Goal: Task Accomplishment & Management: Manage account settings

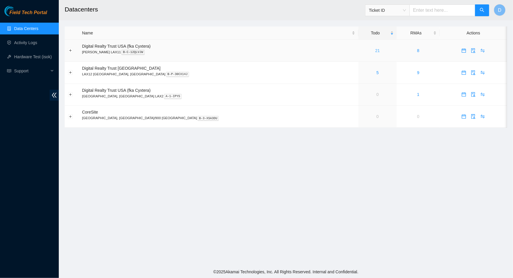
click at [375, 49] on link "21" at bounding box center [377, 50] width 5 height 5
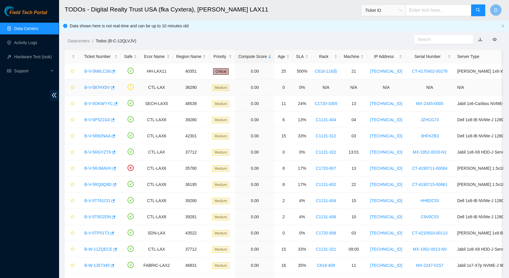
click at [103, 87] on link "B-V-587HX5V" at bounding box center [97, 87] width 26 height 5
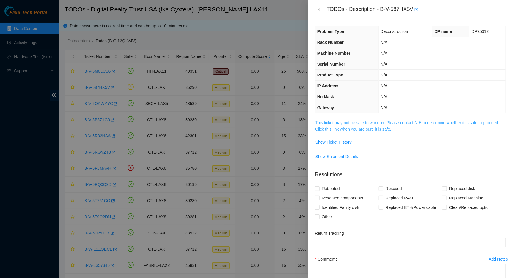
click at [338, 126] on link "This ticket may not be safe to work on. Please contact NIE to determine whether…" at bounding box center [407, 125] width 184 height 11
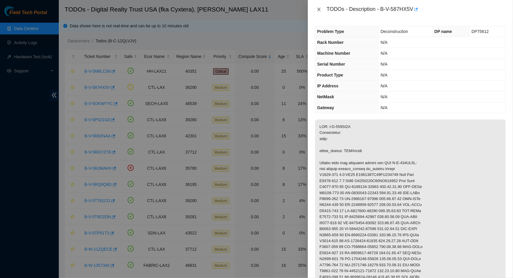
click at [317, 7] on icon "close" at bounding box center [319, 9] width 5 height 5
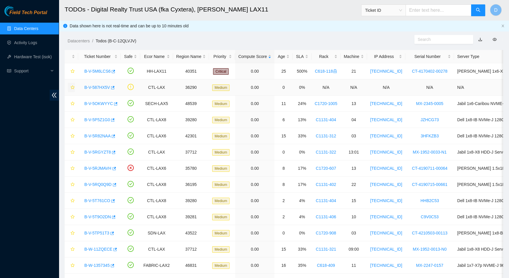
click at [71, 88] on icon "star" at bounding box center [73, 87] width 4 height 4
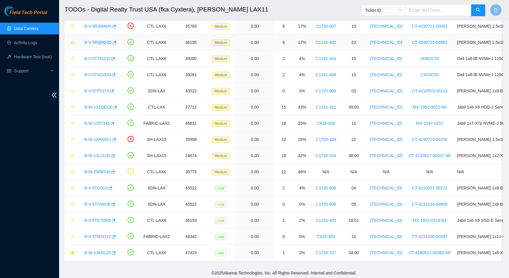
scroll to position [146, 0]
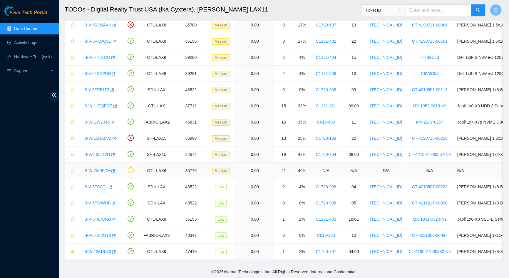
click at [97, 168] on link "B-W-ZM9FDH" at bounding box center [97, 170] width 26 height 5
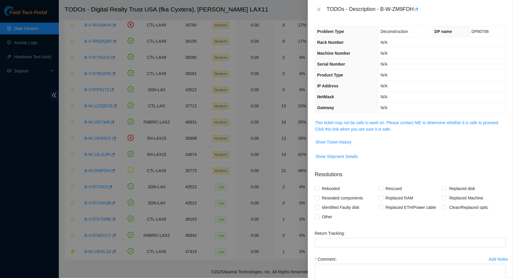
click at [352, 125] on span "This ticket may not be safe to work on. Please contact NIE to determine whether…" at bounding box center [410, 125] width 190 height 13
click at [352, 123] on link "This ticket may not be safe to work on. Please contact NIE to determine whether…" at bounding box center [407, 125] width 184 height 11
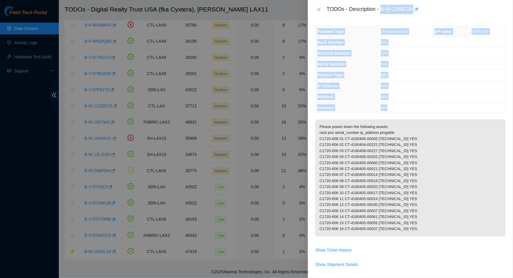
drag, startPoint x: 381, startPoint y: 9, endPoint x: 399, endPoint y: 106, distance: 98.3
click at [399, 106] on div "TODOs - Description - B-W-ZM9FDH Problem Type Deconstruction DP name DP80708 Ra…" at bounding box center [410, 139] width 205 height 278
click at [399, 106] on td "N/A" at bounding box center [441, 107] width 127 height 11
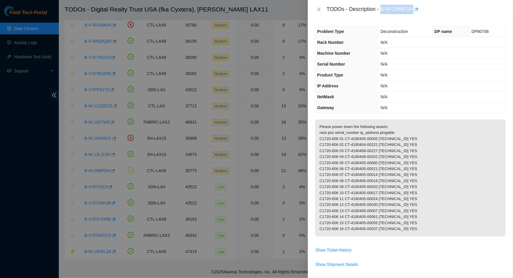
drag, startPoint x: 382, startPoint y: 8, endPoint x: 414, endPoint y: 9, distance: 32.6
click at [414, 9] on div "TODOs - Description - B-W-ZM9FDH" at bounding box center [416, 9] width 179 height 9
copy div "B-W-ZM9FDH"
drag, startPoint x: 413, startPoint y: 233, endPoint x: 318, endPoint y: 132, distance: 139.3
click at [318, 132] on p "Please power down the following assets: rack pos serial_number ip_address pinga…" at bounding box center [410, 177] width 190 height 117
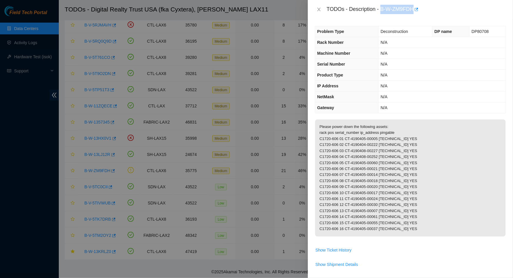
copy p "Please power down the following assets: rack pos serial_number ip_address pinga…"
drag, startPoint x: 320, startPoint y: 8, endPoint x: 228, endPoint y: 53, distance: 102.1
click at [320, 8] on icon "close" at bounding box center [319, 9] width 5 height 5
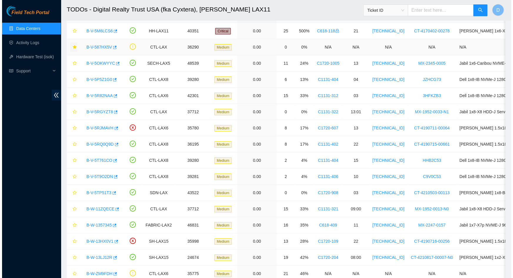
scroll to position [0, 0]
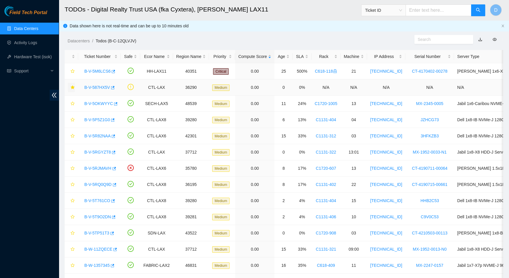
click at [98, 87] on link "B-V-587HX5V" at bounding box center [97, 87] width 26 height 5
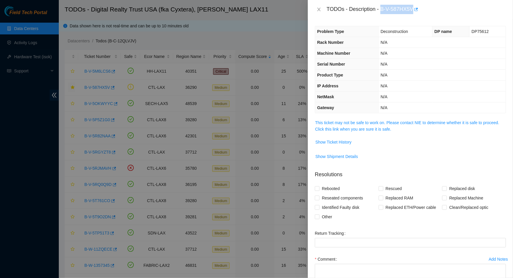
drag, startPoint x: 381, startPoint y: 9, endPoint x: 412, endPoint y: 9, distance: 31.2
click at [412, 9] on div "TODOs - Description - B-V-587HX5V" at bounding box center [416, 9] width 179 height 9
copy div "B-V-587HX5V"
click at [357, 123] on link "This ticket may not be safe to work on. Please contact NIE to determine whether…" at bounding box center [407, 125] width 184 height 11
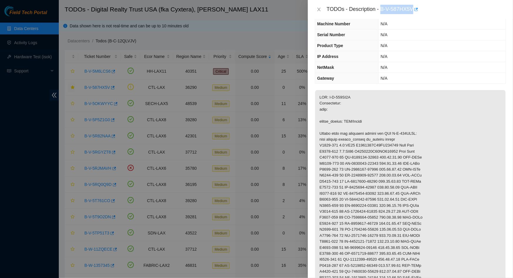
scroll to position [107, 0]
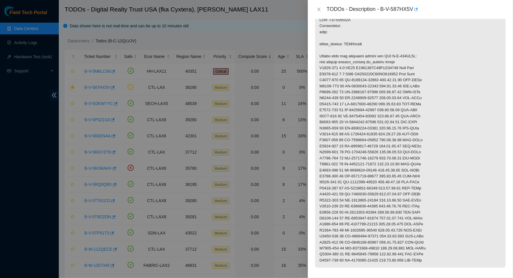
click at [320, 48] on p at bounding box center [410, 140] width 190 height 255
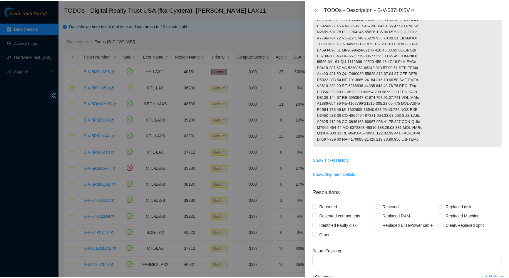
scroll to position [294, 0]
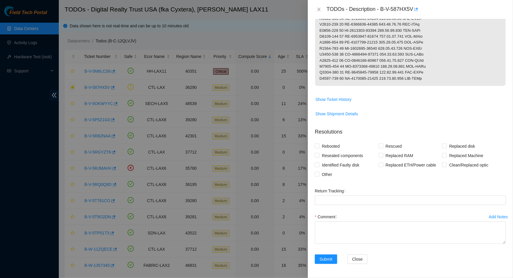
drag, startPoint x: 319, startPoint y: 26, endPoint x: 423, endPoint y: 81, distance: 117.9
copy p "RMA: B-V-587HX6Z Description: name: repair_status: EOS/Ewaste Please pack the f…"
drag, startPoint x: 319, startPoint y: 9, endPoint x: 291, endPoint y: 19, distance: 29.7
click at [319, 9] on icon "close" at bounding box center [319, 9] width 5 height 5
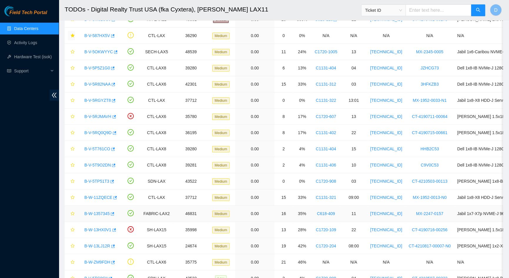
scroll to position [44, 0]
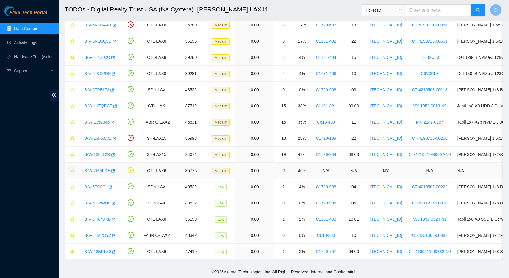
click at [72, 168] on icon "star" at bounding box center [73, 170] width 4 height 4
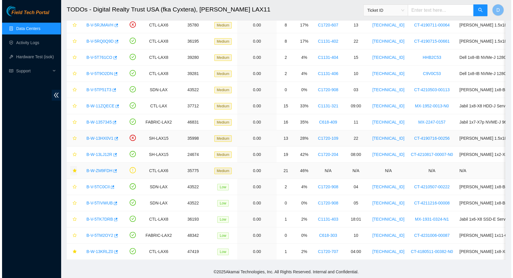
scroll to position [0, 0]
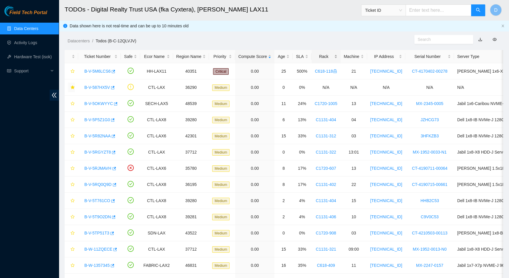
click at [322, 59] on div "Rack" at bounding box center [326, 56] width 23 height 6
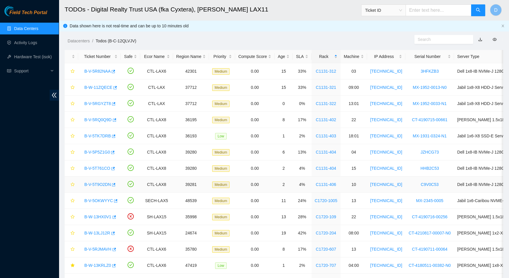
click at [91, 185] on link "B-V-5T9O2DN" at bounding box center [97, 184] width 26 height 5
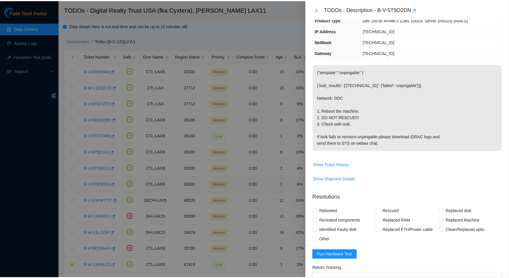
scroll to position [31, 0]
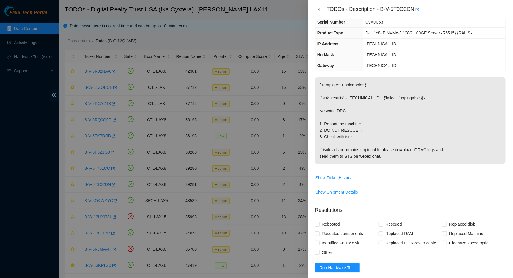
click at [320, 10] on icon "close" at bounding box center [319, 9] width 5 height 5
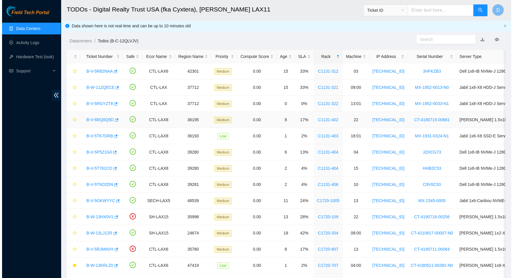
scroll to position [44, 0]
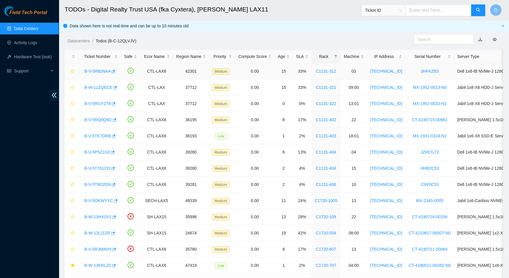
click at [93, 70] on link "B-V-5R82NAA" at bounding box center [97, 71] width 26 height 5
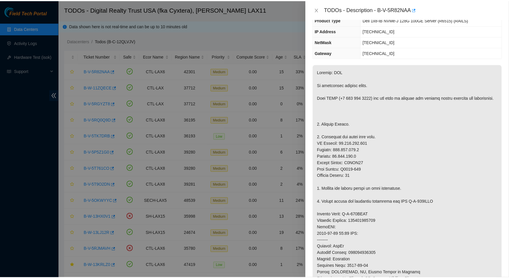
scroll to position [31, 0]
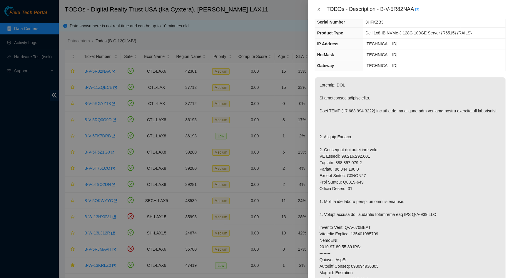
click at [319, 10] on icon "close" at bounding box center [319, 9] width 5 height 5
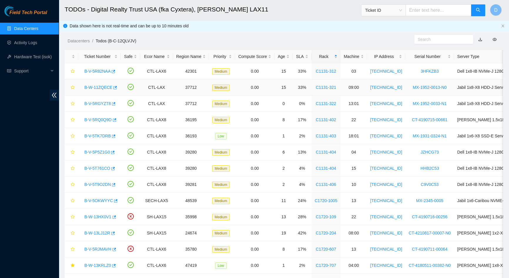
click at [94, 89] on link "B-W-11ZQECE" at bounding box center [98, 87] width 28 height 5
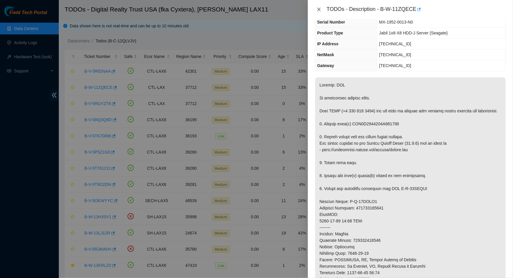
click at [319, 7] on icon "close" at bounding box center [319, 9] width 5 height 5
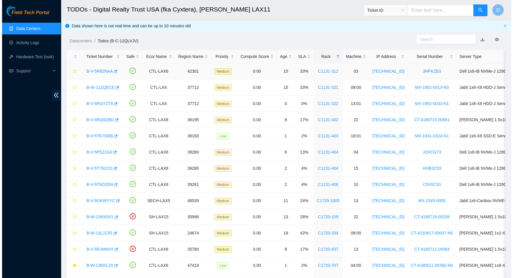
scroll to position [44, 0]
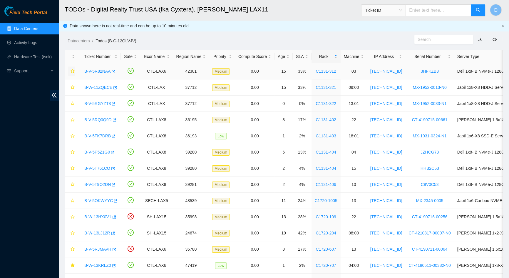
click at [73, 72] on icon "star" at bounding box center [73, 71] width 4 height 4
click at [95, 70] on link "B-V-5R82NAA" at bounding box center [97, 71] width 26 height 5
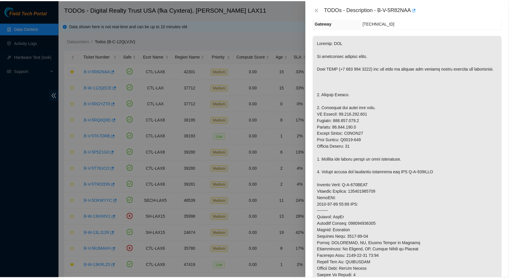
scroll to position [85, 0]
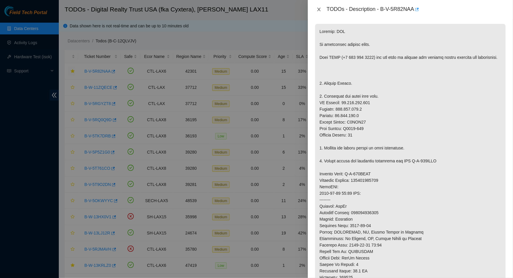
click at [320, 9] on icon "close" at bounding box center [319, 9] width 5 height 5
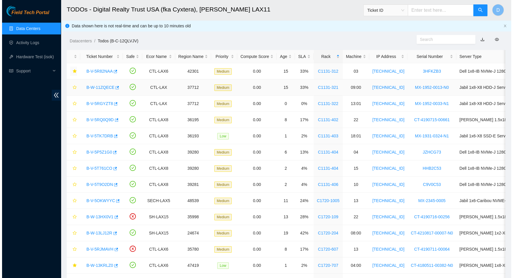
scroll to position [104, 0]
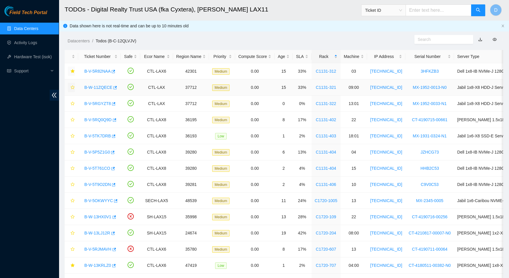
click at [72, 89] on icon "star" at bounding box center [73, 87] width 4 height 4
click at [95, 88] on link "B-W-11ZQECE" at bounding box center [98, 87] width 28 height 5
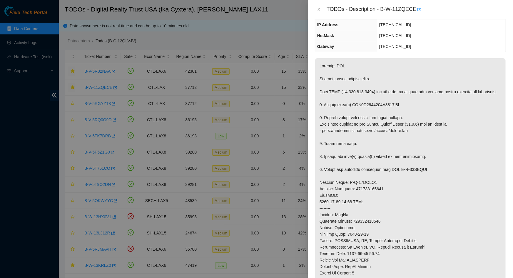
scroll to position [4, 0]
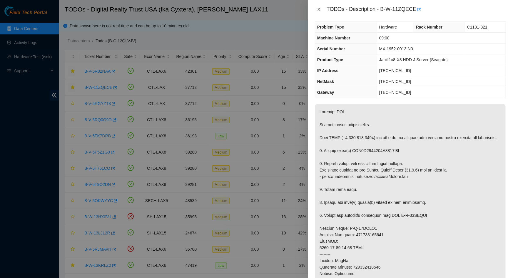
click at [319, 7] on icon "close" at bounding box center [319, 9] width 5 height 5
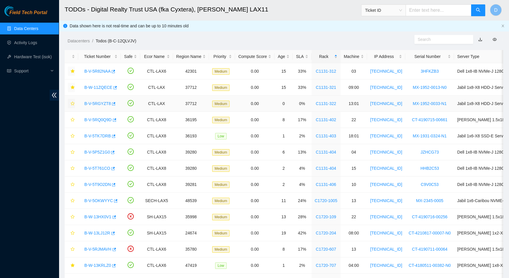
click at [70, 104] on button "button" at bounding box center [71, 103] width 7 height 9
click at [90, 103] on link "B-V-5RGYZT8" at bounding box center [97, 103] width 26 height 5
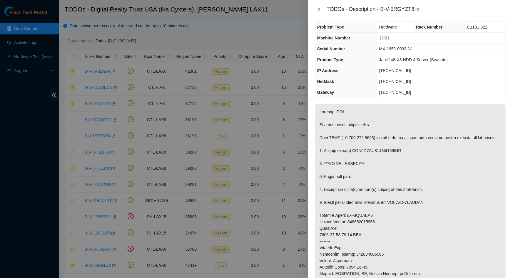
drag, startPoint x: 316, startPoint y: 11, endPoint x: 307, endPoint y: 14, distance: 10.3
click at [317, 11] on icon "close" at bounding box center [319, 9] width 5 height 5
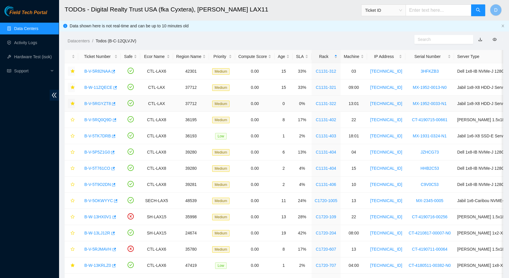
click at [73, 103] on icon "star" at bounding box center [73, 103] width 4 height 4
click at [98, 119] on link "B-V-5RQ0Q9D" at bounding box center [97, 119] width 27 height 5
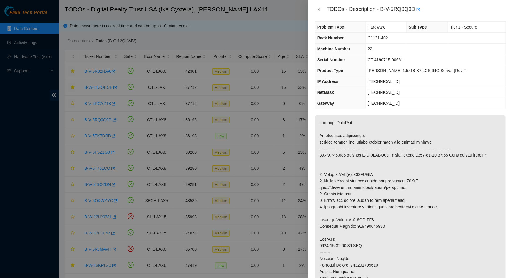
click at [319, 8] on icon "close" at bounding box center [319, 9] width 5 height 5
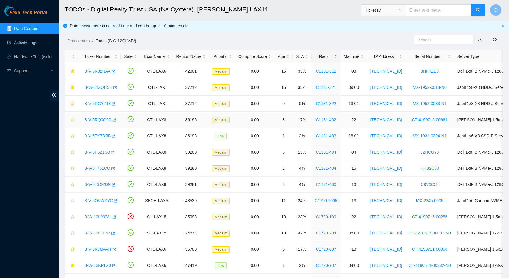
click at [98, 119] on link "B-V-5RQ0Q9D" at bounding box center [97, 119] width 27 height 5
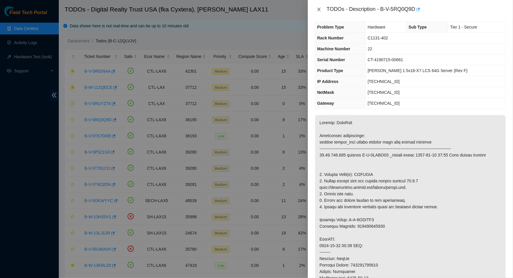
click at [319, 11] on icon "close" at bounding box center [319, 9] width 5 height 5
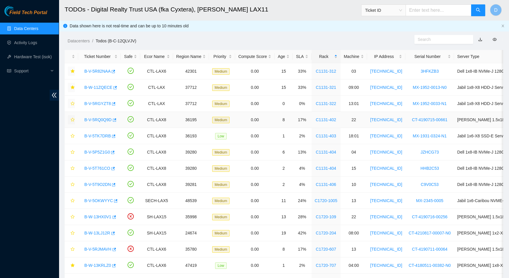
click at [74, 120] on icon "star" at bounding box center [73, 120] width 4 height 4
click at [97, 136] on link "B-V-5TK7DRB" at bounding box center [97, 135] width 26 height 5
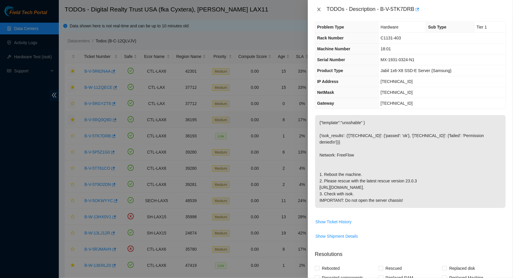
drag, startPoint x: 320, startPoint y: 11, endPoint x: 224, endPoint y: 54, distance: 105.5
click at [320, 11] on icon "close" at bounding box center [319, 9] width 5 height 5
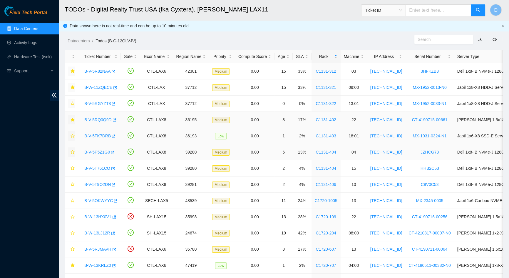
drag, startPoint x: 72, startPoint y: 135, endPoint x: 70, endPoint y: 149, distance: 13.6
click at [71, 136] on icon "star" at bounding box center [73, 136] width 4 height 4
click at [74, 152] on icon "star" at bounding box center [73, 152] width 4 height 4
click at [88, 153] on link "B-V-5P5Z1G0" at bounding box center [97, 152] width 26 height 5
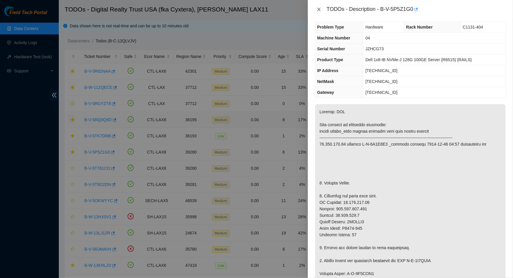
click at [318, 9] on icon "close" at bounding box center [319, 9] width 5 height 5
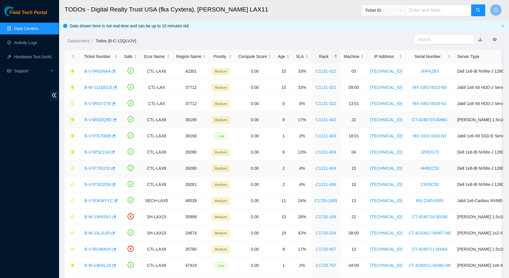
click at [93, 165] on div "B-V-5T761CO" at bounding box center [99, 167] width 36 height 9
click at [93, 167] on link "B-V-5T761CO" at bounding box center [97, 168] width 26 height 5
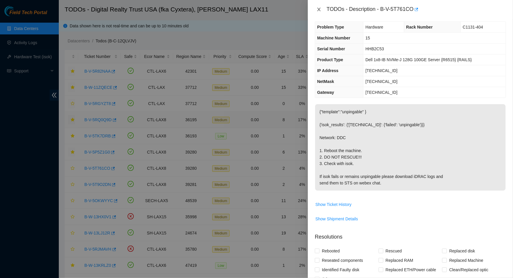
click at [320, 10] on icon "close" at bounding box center [318, 10] width 3 height 4
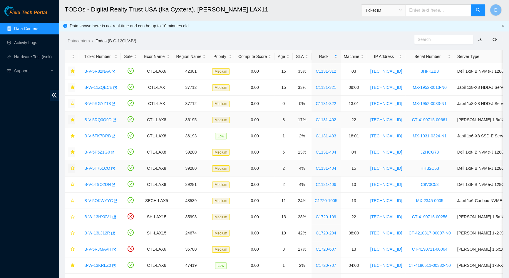
click at [74, 169] on icon "star" at bounding box center [73, 168] width 4 height 4
click at [95, 184] on link "B-V-5T9O2DN" at bounding box center [97, 184] width 26 height 5
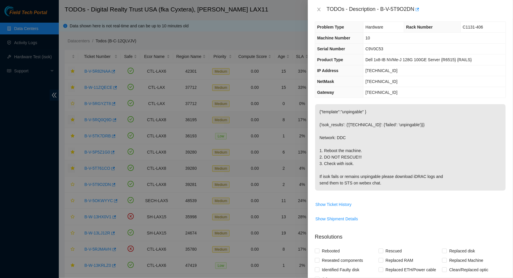
click at [324, 11] on div "TODOs - Description - B-V-5T9O2DN" at bounding box center [410, 9] width 191 height 9
click at [321, 9] on button "Close" at bounding box center [319, 10] width 8 height 6
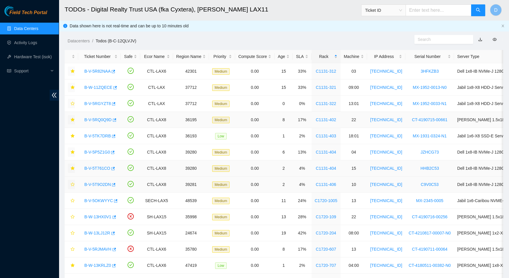
click at [72, 184] on icon "star" at bounding box center [73, 184] width 4 height 4
click at [96, 152] on link "B-V-5P5Z1G0" at bounding box center [97, 152] width 26 height 5
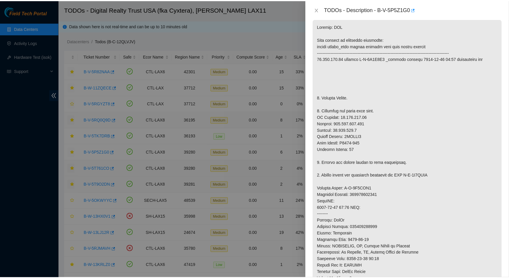
scroll to position [138, 0]
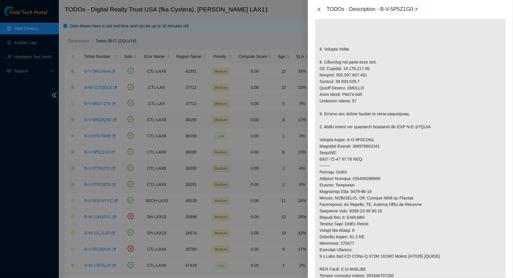
click at [319, 8] on icon "close" at bounding box center [319, 9] width 5 height 5
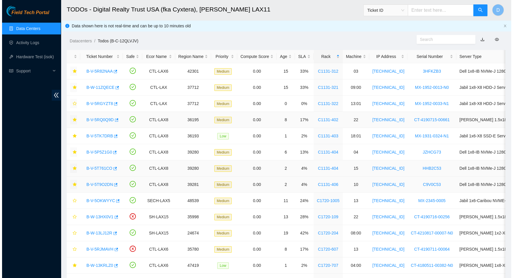
scroll to position [109, 0]
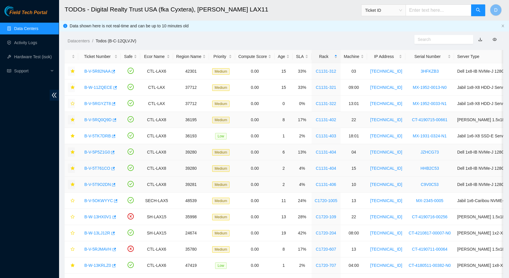
click at [95, 153] on link "B-V-5P5Z1G0" at bounding box center [97, 152] width 26 height 5
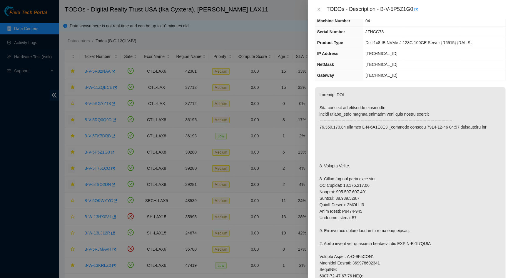
scroll to position [0, 0]
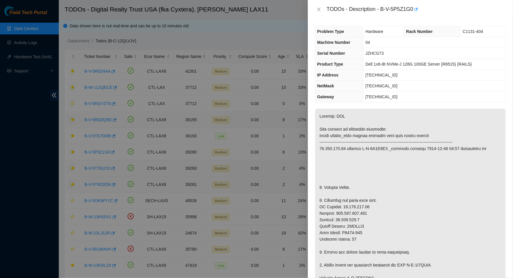
click at [318, 12] on div "TODOs - Description - B-V-5P5Z1G0" at bounding box center [410, 9] width 191 height 9
click at [318, 8] on icon "close" at bounding box center [318, 10] width 3 height 4
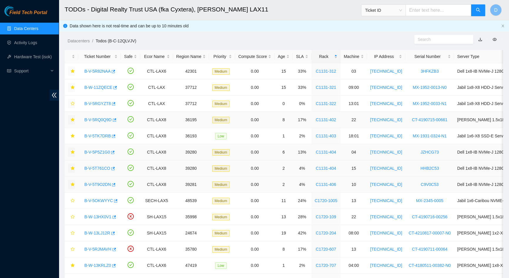
click at [73, 151] on icon "star" at bounding box center [73, 152] width 4 height 4
click at [101, 70] on link "B-V-5R82NAA" at bounding box center [97, 71] width 26 height 5
